Goal: Information Seeking & Learning: Learn about a topic

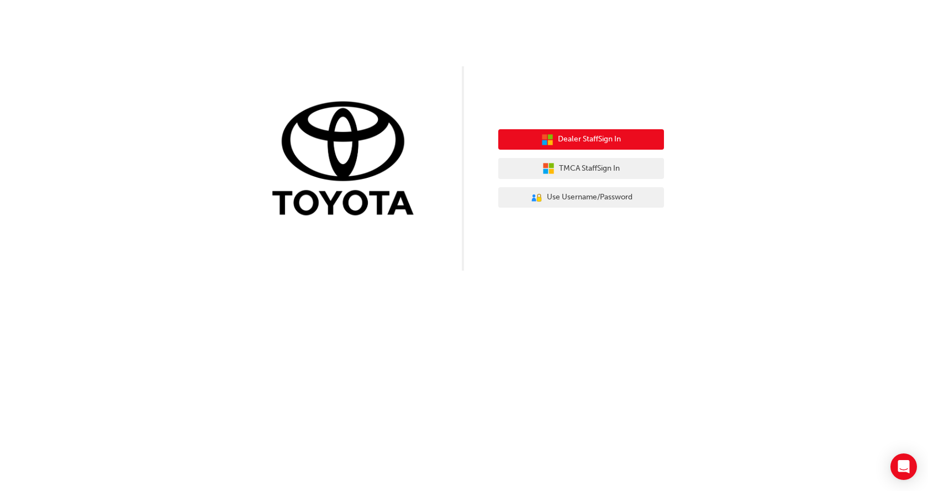
click at [598, 142] on span "Dealer Staff Sign In" at bounding box center [589, 139] width 63 height 13
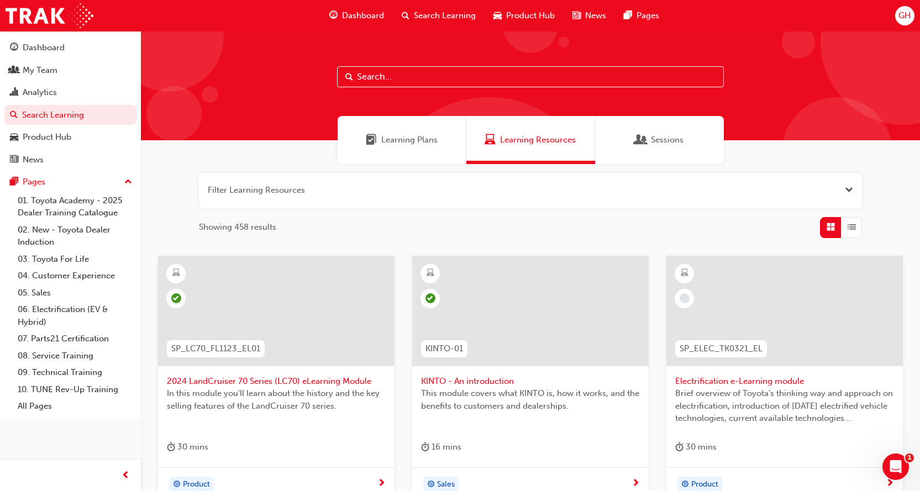
click at [376, 79] on input "text" at bounding box center [530, 76] width 387 height 21
type input "tundra"
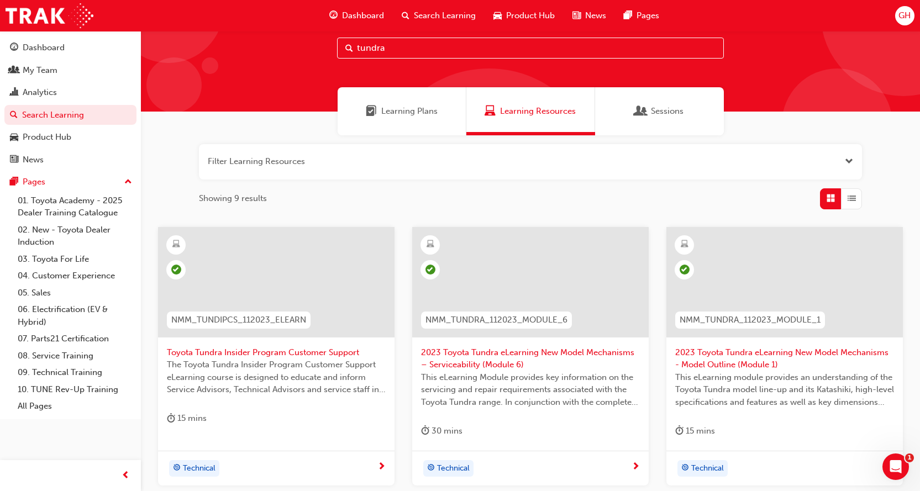
scroll to position [55, 0]
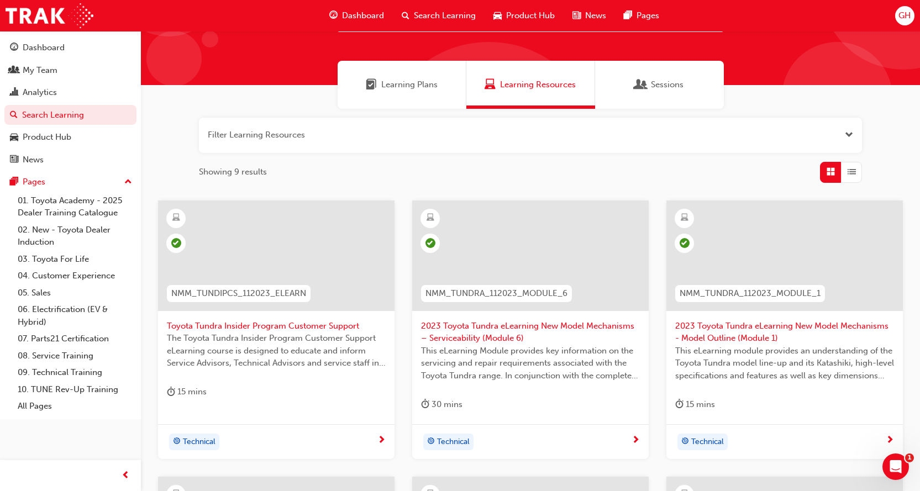
click at [634, 441] on span "next-icon" at bounding box center [635, 441] width 8 height 10
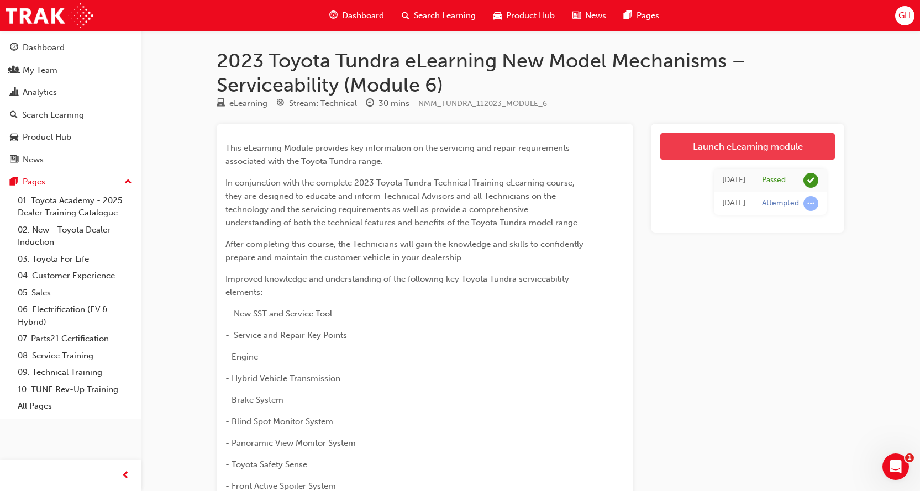
click at [706, 142] on link "Launch eLearning module" at bounding box center [747, 147] width 176 height 28
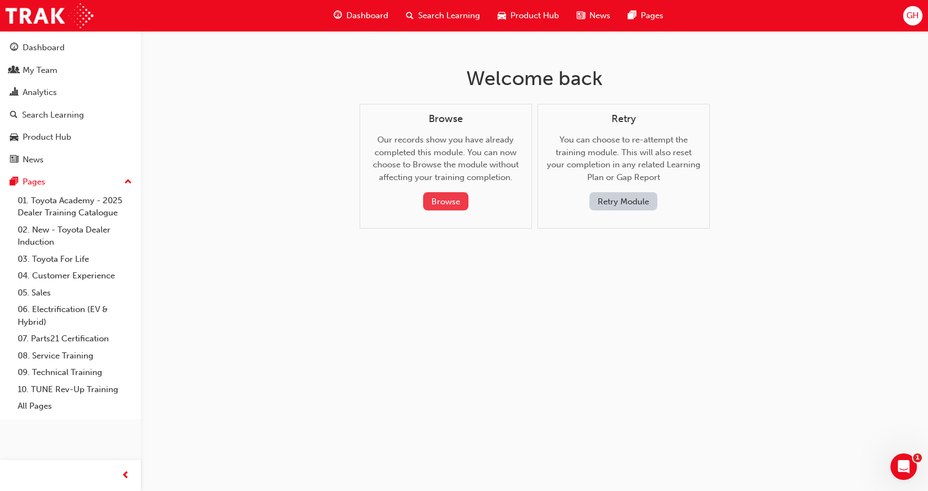
click at [445, 205] on button "Browse" at bounding box center [445, 201] width 45 height 18
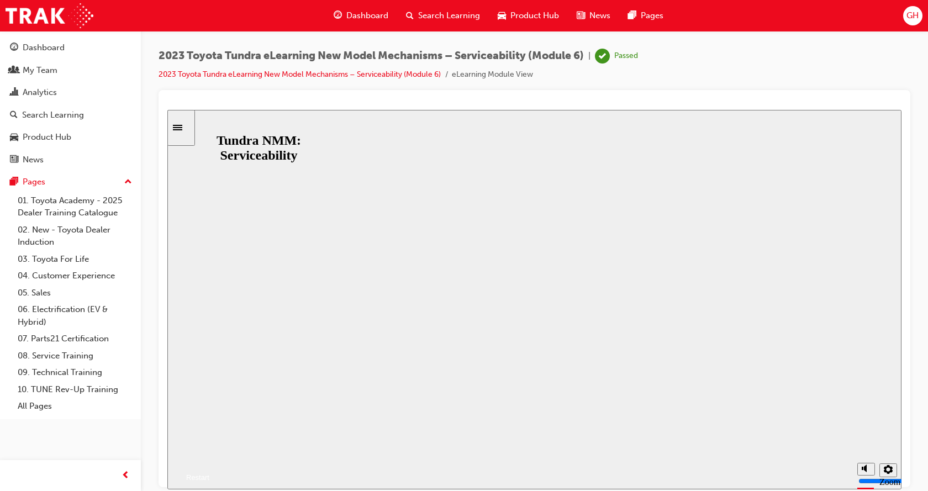
click at [209, 473] on div "Restart" at bounding box center [194, 477] width 30 height 8
